Goal: Task Accomplishment & Management: Use online tool/utility

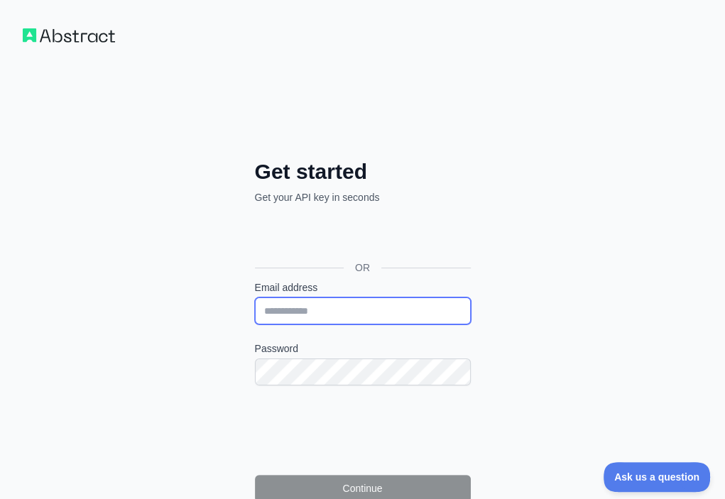
click at [255, 297] on input "Email address" at bounding box center [363, 310] width 216 height 27
paste input "**********"
type input "**********"
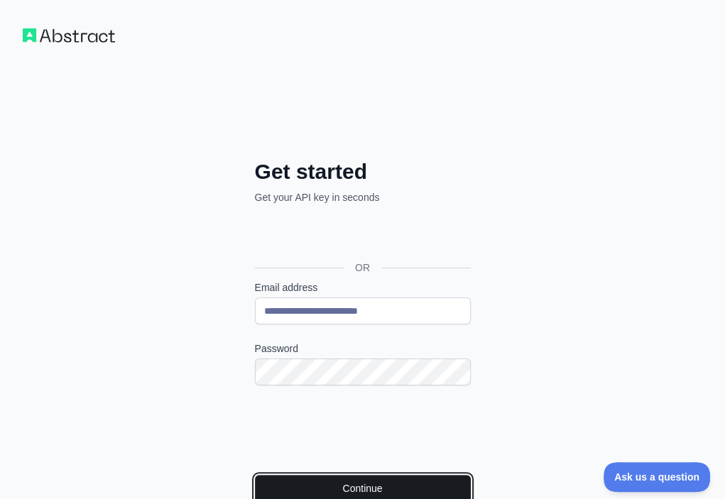
click at [255, 475] on button "Continue" at bounding box center [363, 488] width 216 height 27
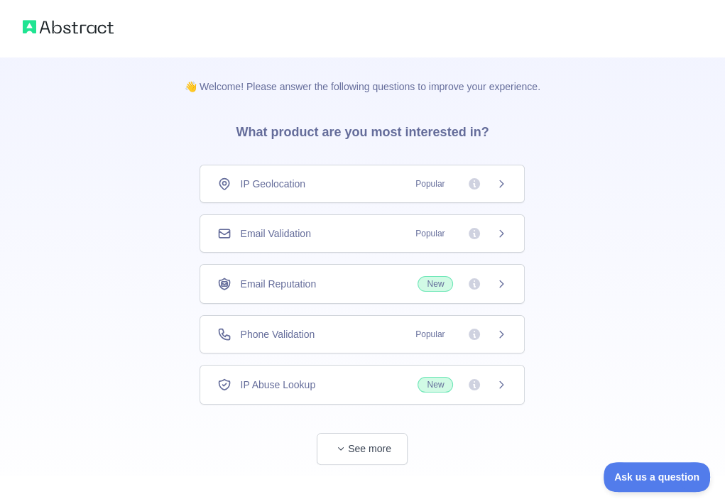
click at [375, 233] on div "Email Validation Popular" at bounding box center [362, 233] width 290 height 14
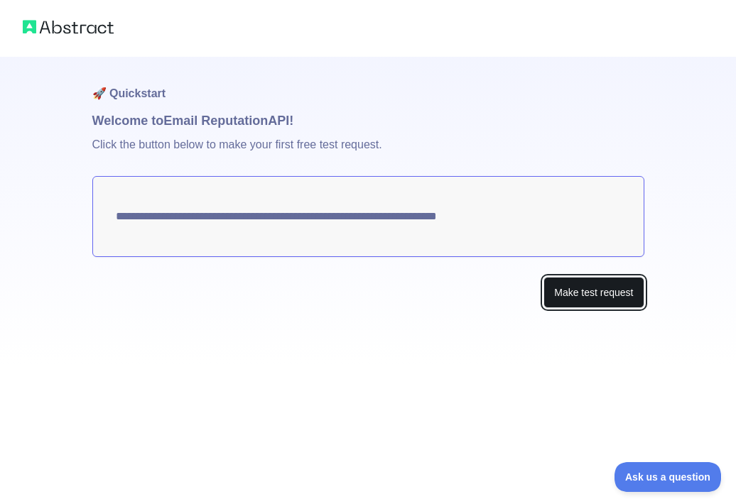
click at [599, 289] on button "Make test request" at bounding box center [593, 293] width 100 height 32
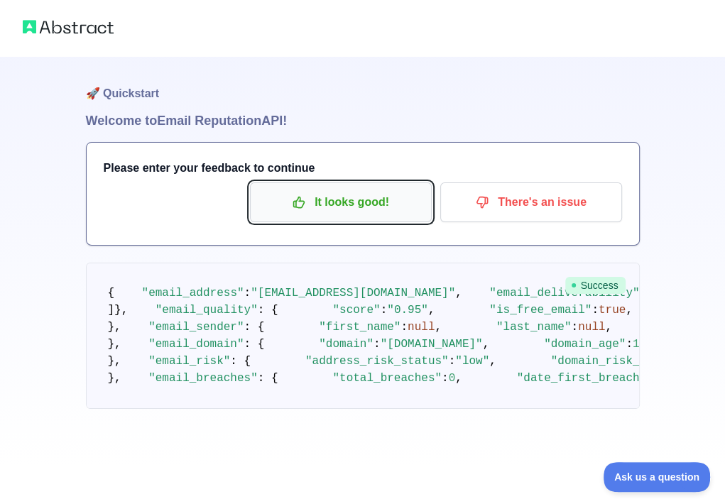
click at [355, 208] on p "It looks good!" at bounding box center [341, 202] width 160 height 24
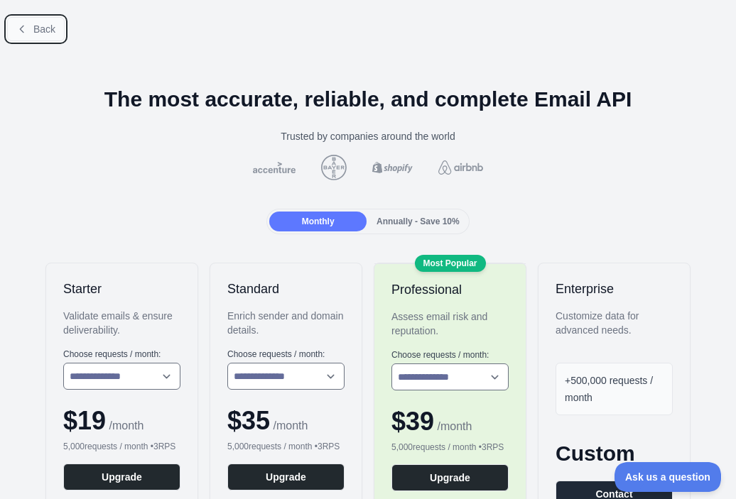
click at [46, 31] on span "Back" at bounding box center [44, 28] width 22 height 11
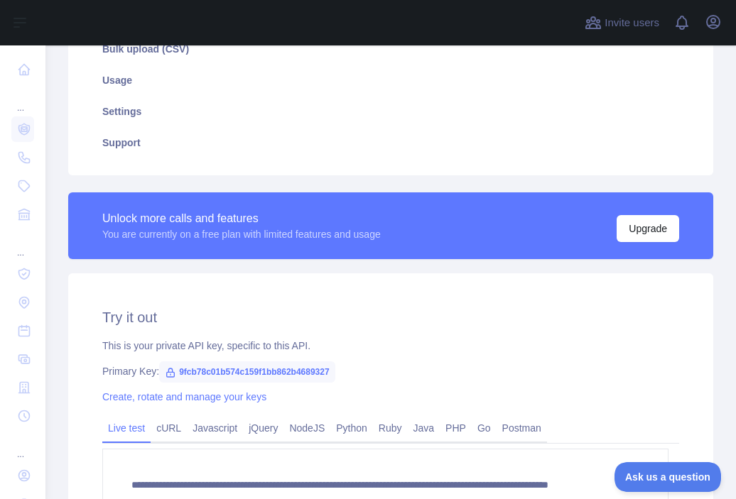
scroll to position [284, 0]
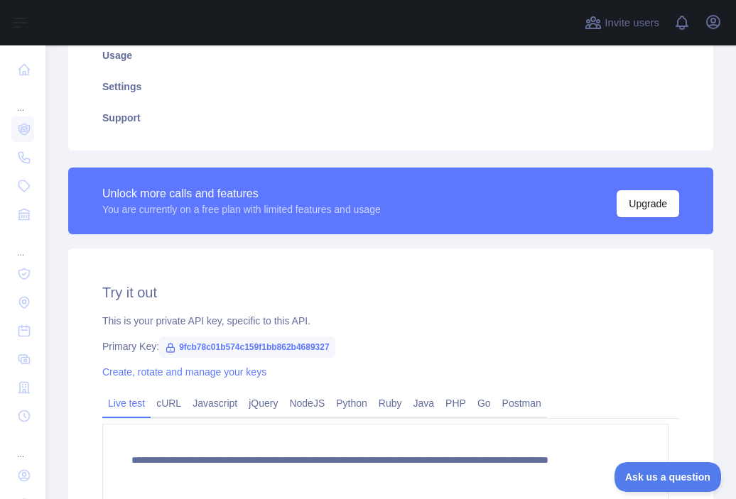
click at [299, 343] on span "9fcb78c01b574c159f1bb862b4689327" at bounding box center [247, 347] width 176 height 21
copy span "9fcb78c01b574c159f1bb862b4689327"
